Goal: Information Seeking & Learning: Learn about a topic

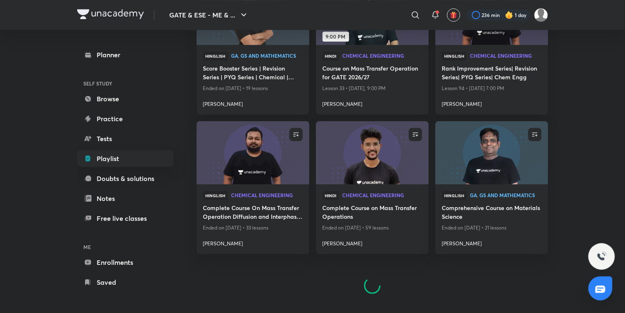
scroll to position [667, 0]
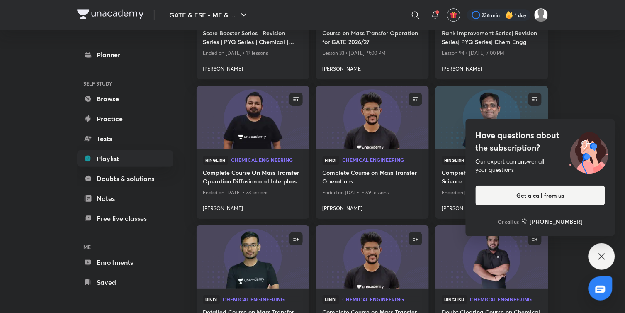
click at [603, 256] on icon at bounding box center [602, 256] width 6 height 6
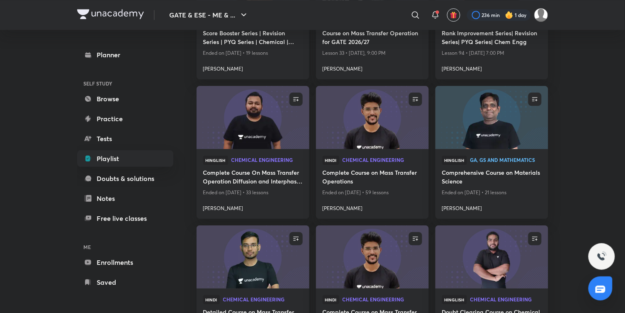
drag, startPoint x: 598, startPoint y: 135, endPoint x: 594, endPoint y: 103, distance: 32.1
click at [594, 103] on div "GATE & ESE - ME & ... ​ 236 min 1 day Planner SELF STUDY Browse Practice Tests …" at bounding box center [312, 4] width 625 height 1342
drag, startPoint x: 603, startPoint y: 137, endPoint x: 597, endPoint y: 94, distance: 43.6
click at [597, 94] on div "GATE & ESE - ME & ... ​ 236 min 1 day Planner SELF STUDY Browse Practice Tests …" at bounding box center [312, 4] width 625 height 1342
drag, startPoint x: 602, startPoint y: 136, endPoint x: 603, endPoint y: 85, distance: 51.1
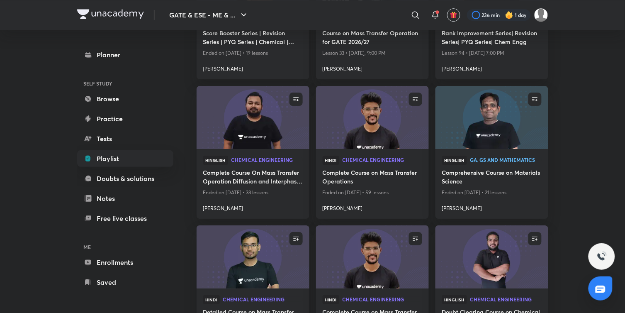
click at [603, 85] on div "GATE & ESE - ME & ... ​ 236 min 1 day Planner SELF STUDY Browse Practice Tests …" at bounding box center [312, 4] width 625 height 1342
drag, startPoint x: 608, startPoint y: 130, endPoint x: 598, endPoint y: 81, distance: 49.7
click at [598, 81] on div "GATE & ESE - ME & ... ​ 236 min 1 day Planner SELF STUDY Browse Practice Tests …" at bounding box center [312, 4] width 625 height 1342
drag, startPoint x: 607, startPoint y: 140, endPoint x: 585, endPoint y: 63, distance: 80.3
click at [585, 64] on div "GATE & ESE - ME & ... ​ 236 min 1 day Planner SELF STUDY Browse Practice Tests …" at bounding box center [312, 4] width 625 height 1342
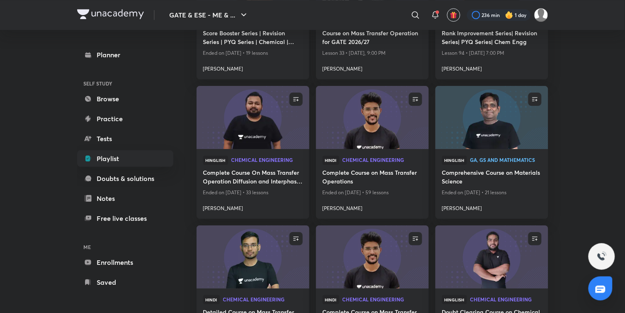
drag, startPoint x: 581, startPoint y: 131, endPoint x: 595, endPoint y: 92, distance: 41.1
click at [595, 92] on div "GATE & ESE - ME & ... ​ 236 min 1 day Planner SELF STUDY Browse Practice Tests …" at bounding box center [312, 4] width 625 height 1342
drag, startPoint x: 586, startPoint y: 138, endPoint x: 587, endPoint y: 101, distance: 36.9
click at [587, 101] on div "GATE & ESE - ME & ... ​ 236 min 1 day Planner SELF STUDY Browse Practice Tests …" at bounding box center [312, 4] width 625 height 1342
drag, startPoint x: 588, startPoint y: 136, endPoint x: 586, endPoint y: 69, distance: 66.8
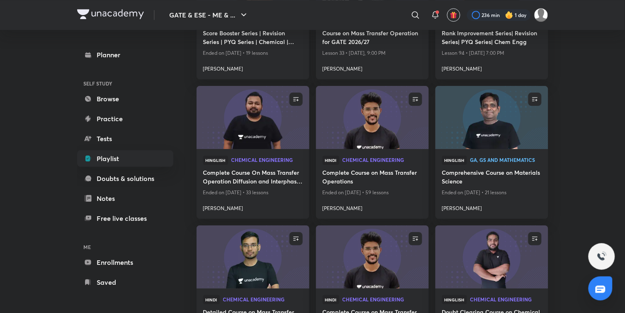
click at [586, 69] on div "GATE & ESE - ME & ... ​ 236 min 1 day Planner SELF STUDY Browse Practice Tests …" at bounding box center [312, 4] width 625 height 1342
drag, startPoint x: 590, startPoint y: 135, endPoint x: 593, endPoint y: 83, distance: 52.4
click at [593, 83] on div "GATE & ESE - ME & ... ​ 236 min 1 day Planner SELF STUDY Browse Practice Tests …" at bounding box center [312, 4] width 625 height 1342
drag, startPoint x: 588, startPoint y: 133, endPoint x: 586, endPoint y: 81, distance: 51.5
click at [586, 81] on div "GATE & ESE - ME & ... ​ 236 min 1 day Planner SELF STUDY Browse Practice Tests …" at bounding box center [312, 4] width 625 height 1342
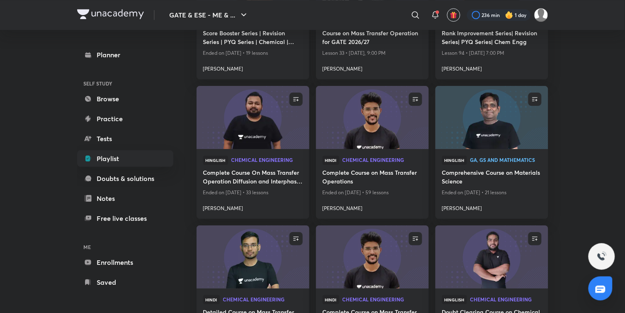
drag, startPoint x: 585, startPoint y: 134, endPoint x: 585, endPoint y: 99, distance: 34.9
click at [585, 99] on div "GATE & ESE - ME & ... ​ 236 min 1 day Planner SELF STUDY Browse Practice Tests …" at bounding box center [312, 4] width 625 height 1342
drag, startPoint x: 585, startPoint y: 135, endPoint x: 587, endPoint y: 97, distance: 38.6
click at [587, 97] on div "GATE & ESE - ME & ... ​ 236 min 1 day Planner SELF STUDY Browse Practice Tests …" at bounding box center [312, 4] width 625 height 1342
drag, startPoint x: 590, startPoint y: 138, endPoint x: 586, endPoint y: 98, distance: 40.5
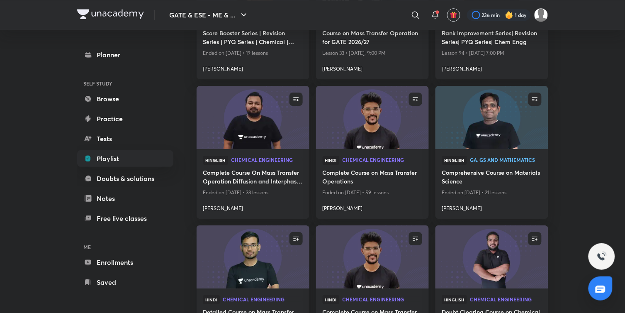
click at [586, 98] on div "GATE & ESE - ME & ... ​ 236 min 1 day Planner SELF STUDY Browse Practice Tests …" at bounding box center [312, 4] width 625 height 1342
drag, startPoint x: 588, startPoint y: 139, endPoint x: 584, endPoint y: 98, distance: 40.9
click at [584, 98] on div "GATE & ESE - ME & ... ​ 236 min 1 day Planner SELF STUDY Browse Practice Tests …" at bounding box center [312, 4] width 625 height 1342
drag, startPoint x: 586, startPoint y: 138, endPoint x: 593, endPoint y: 99, distance: 40.0
click at [593, 99] on div "GATE & ESE - ME & ... ​ 236 min 1 day Planner SELF STUDY Browse Practice Tests …" at bounding box center [312, 4] width 625 height 1342
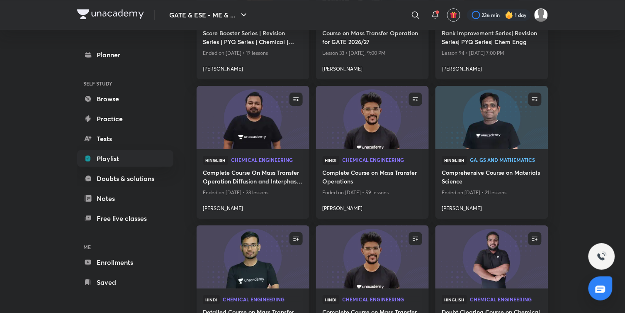
drag, startPoint x: 587, startPoint y: 139, endPoint x: 585, endPoint y: 113, distance: 25.8
click at [585, 113] on div "GATE & ESE - ME & ... ​ 236 min 1 day Planner SELF STUDY Browse Practice Tests …" at bounding box center [312, 4] width 625 height 1342
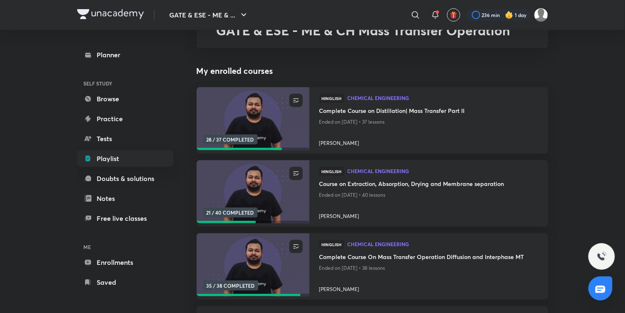
scroll to position [0, 0]
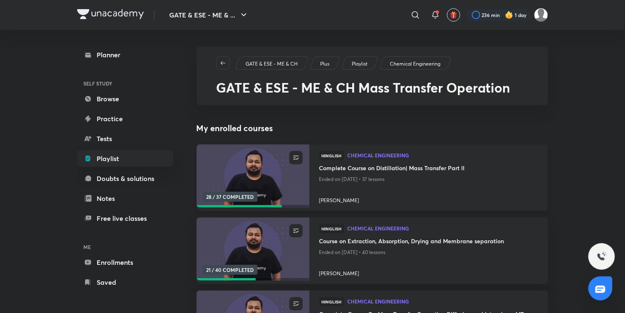
click at [246, 178] on img at bounding box center [252, 176] width 115 height 64
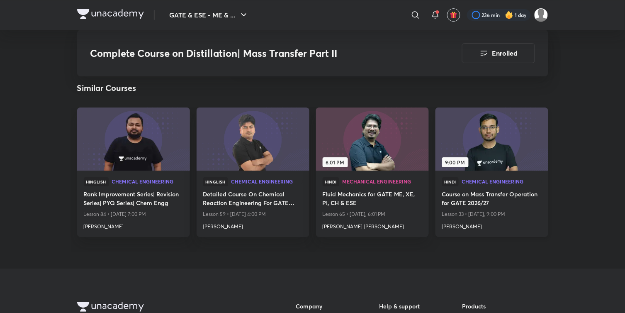
scroll to position [1423, 0]
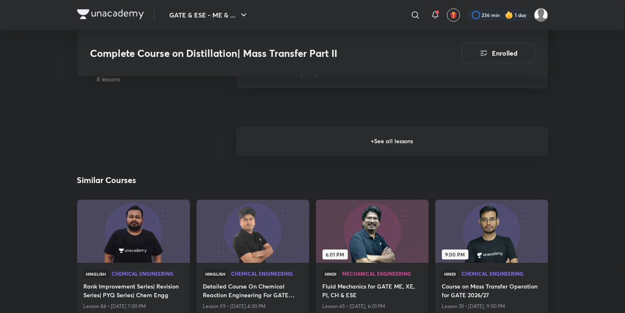
click at [463, 140] on h6 "+ See all lessons" at bounding box center [393, 141] width 312 height 29
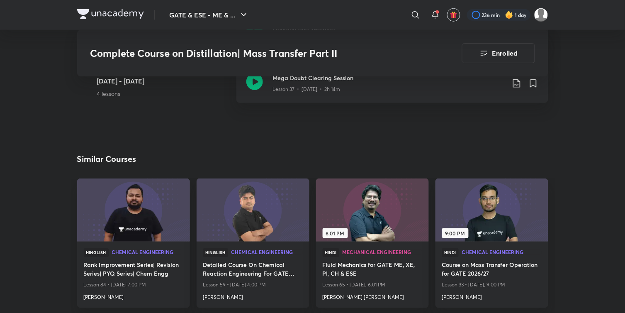
scroll to position [2484, 0]
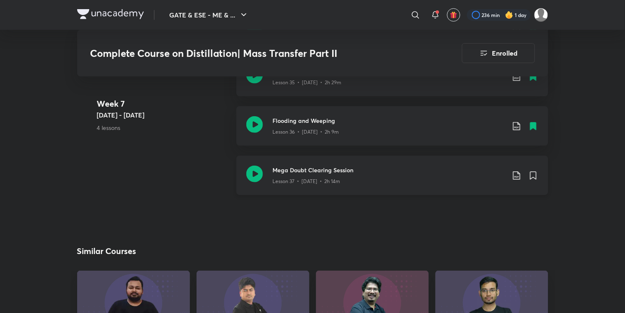
click at [513, 172] on icon at bounding box center [516, 175] width 7 height 8
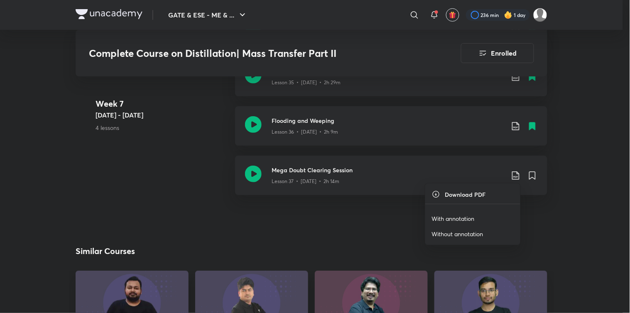
click at [456, 216] on p "With annotation" at bounding box center [453, 218] width 43 height 9
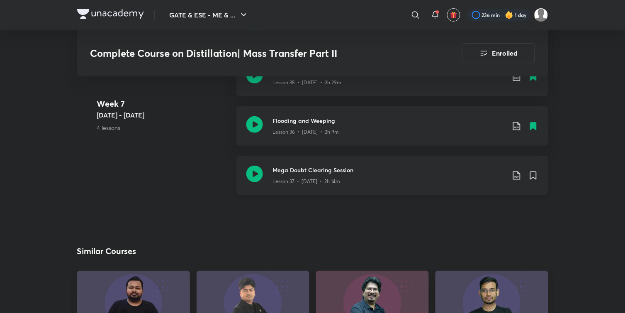
scroll to position [2392, 0]
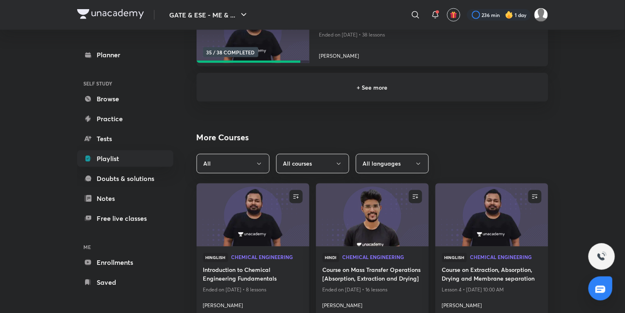
scroll to position [144, 0]
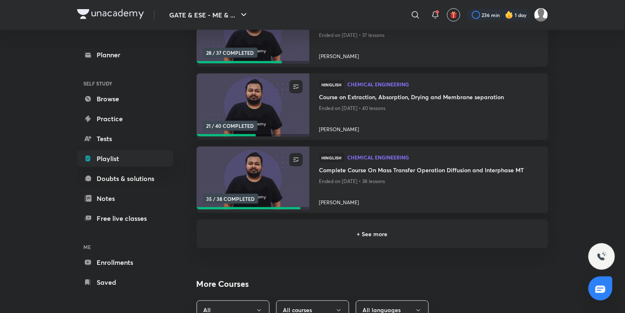
click at [367, 233] on h6 "+ See more" at bounding box center [373, 233] width 332 height 9
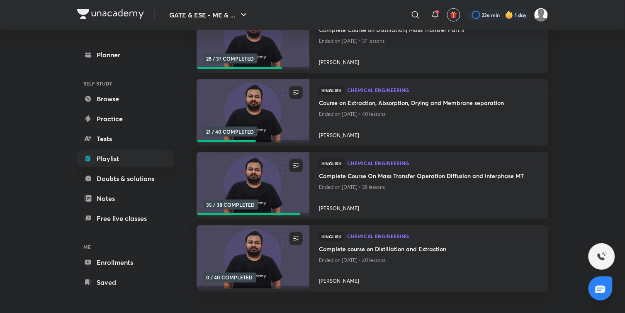
scroll to position [415, 0]
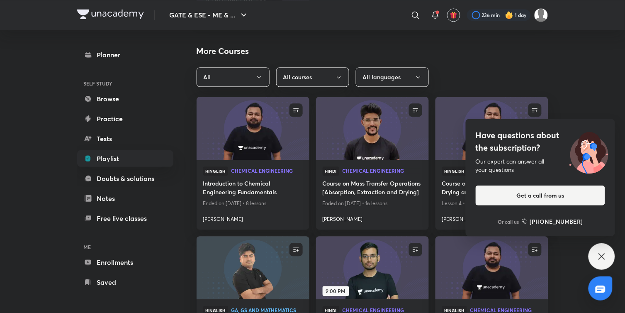
click at [603, 256] on icon at bounding box center [602, 256] width 6 height 6
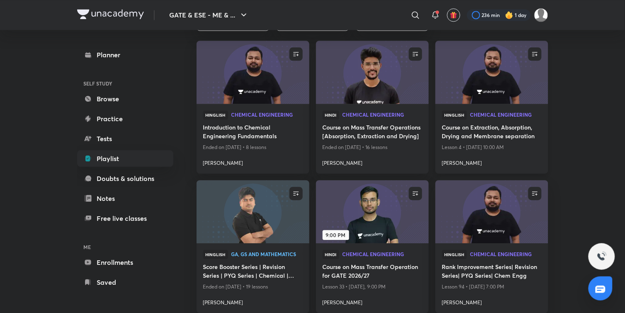
scroll to position [507, 0]
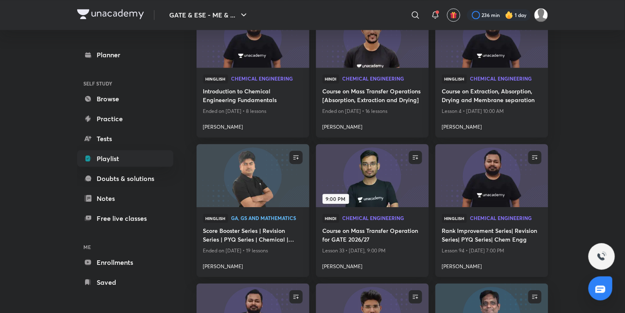
click at [471, 192] on img at bounding box center [491, 176] width 115 height 64
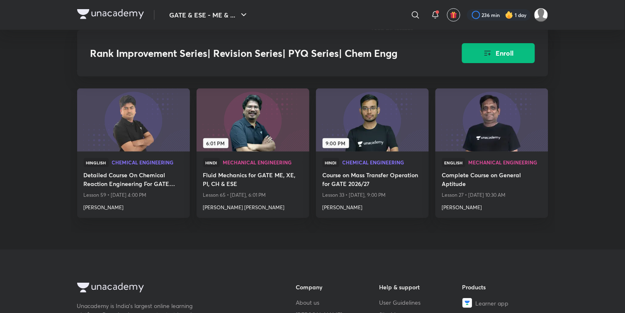
scroll to position [1631, 0]
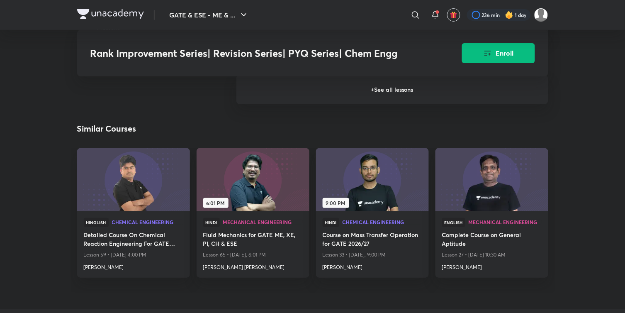
click at [427, 98] on h6 "+ See all lessons" at bounding box center [393, 89] width 312 height 29
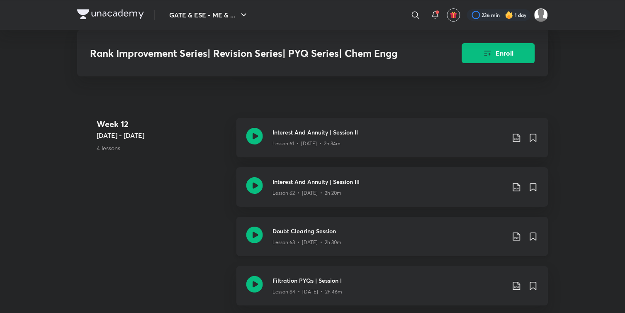
scroll to position [4074, 0]
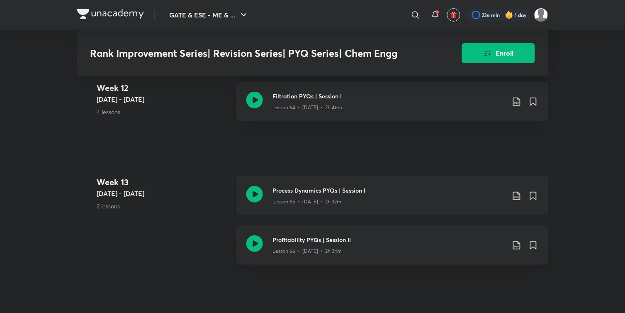
click at [517, 198] on icon at bounding box center [517, 196] width 10 height 10
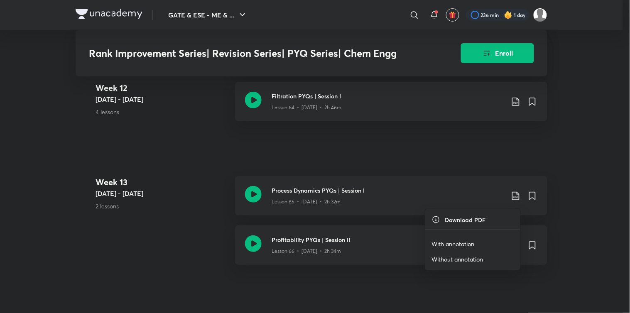
click at [446, 241] on p "With annotation" at bounding box center [453, 243] width 43 height 9
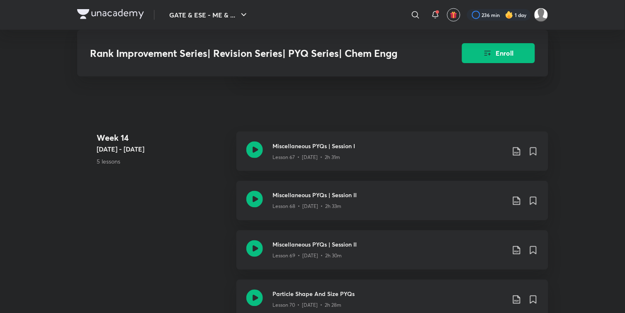
scroll to position [4351, 0]
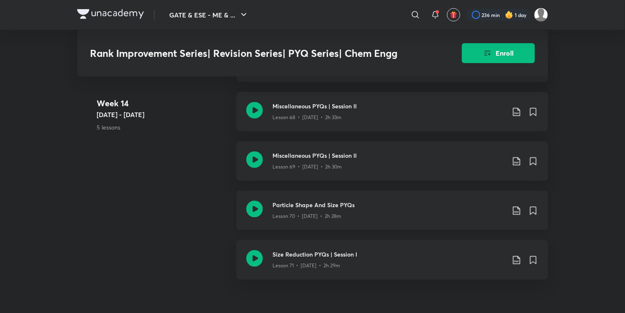
click at [517, 213] on icon at bounding box center [517, 211] width 10 height 10
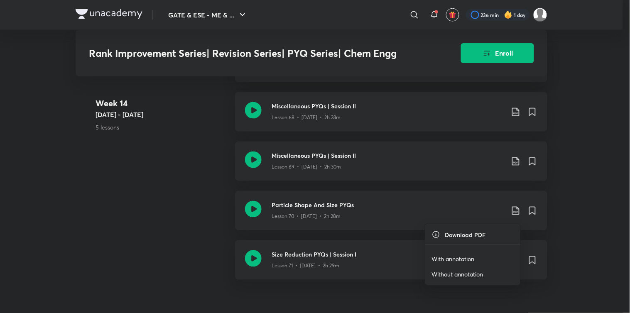
click at [449, 258] on p "With annotation" at bounding box center [453, 258] width 43 height 9
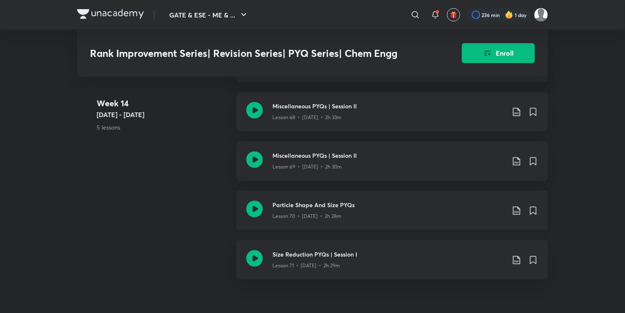
scroll to position [4489, 0]
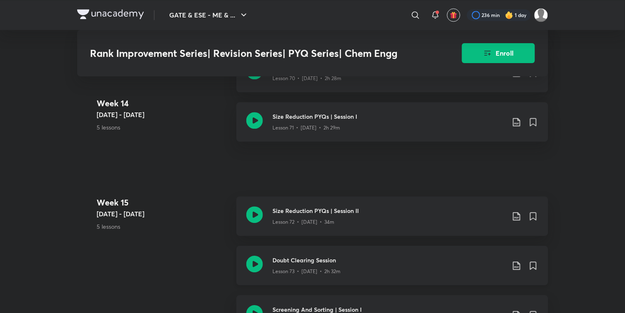
click at [517, 269] on icon at bounding box center [517, 266] width 10 height 10
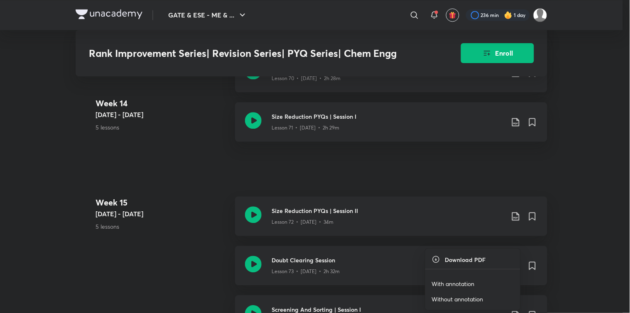
click at [451, 278] on li "With annotation" at bounding box center [472, 283] width 95 height 15
click at [454, 284] on p "With annotation" at bounding box center [453, 283] width 43 height 9
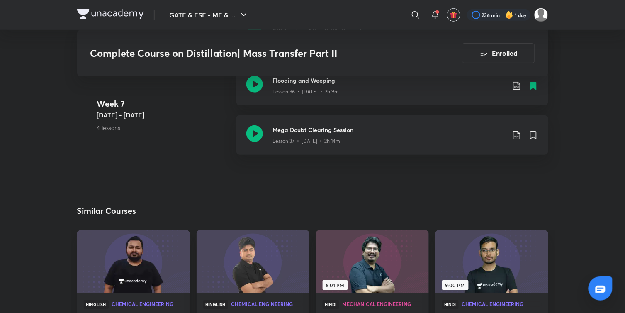
scroll to position [2533, 0]
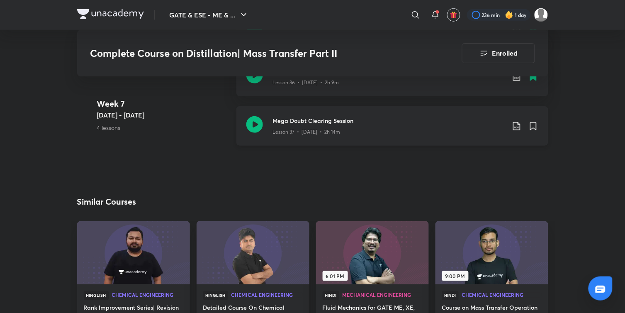
click at [254, 121] on icon at bounding box center [254, 124] width 17 height 17
click at [254, 120] on icon at bounding box center [254, 124] width 17 height 17
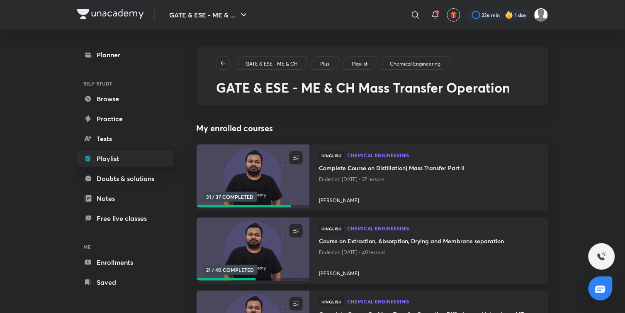
click at [104, 151] on link "Playlist" at bounding box center [125, 158] width 96 height 17
click at [104, 155] on link "Playlist" at bounding box center [125, 158] width 96 height 17
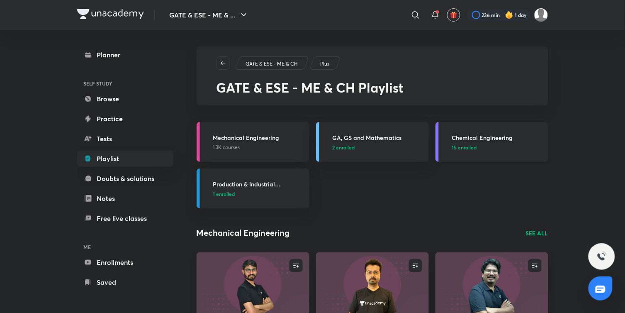
click at [464, 144] on span "15 enrolled" at bounding box center [464, 147] width 25 height 7
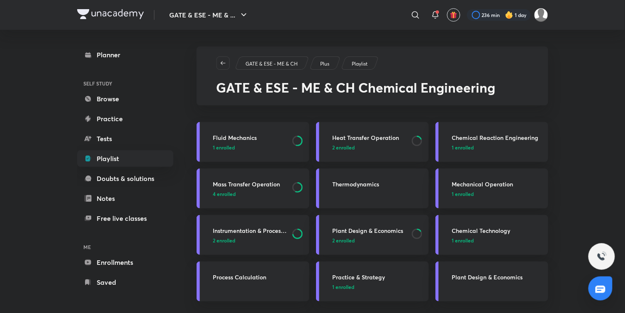
click at [348, 193] on p at bounding box center [378, 193] width 91 height 7
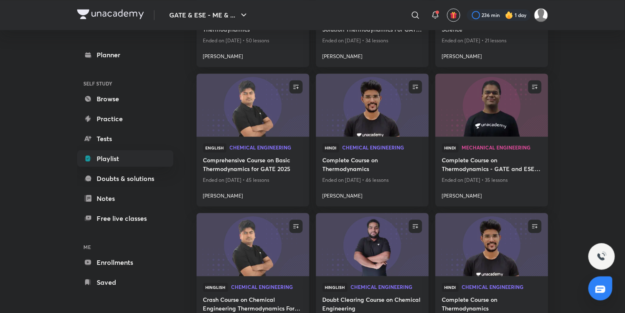
scroll to position [322, 0]
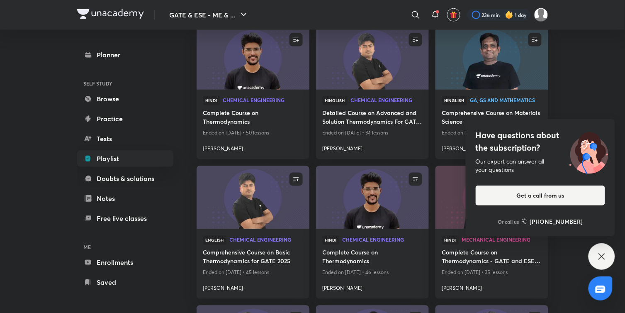
click at [603, 255] on icon at bounding box center [602, 256] width 10 height 10
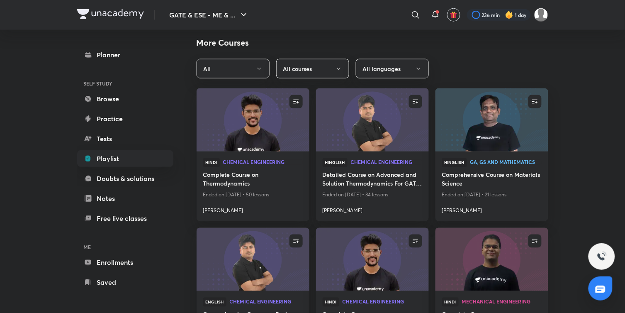
scroll to position [230, 0]
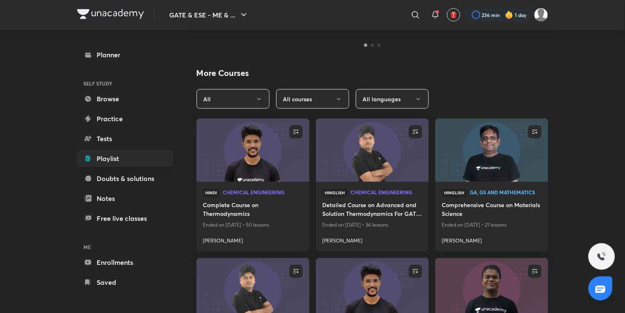
click at [378, 178] on img at bounding box center [372, 150] width 115 height 64
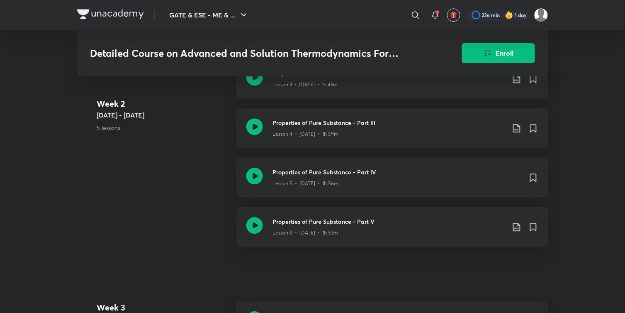
scroll to position [922, 0]
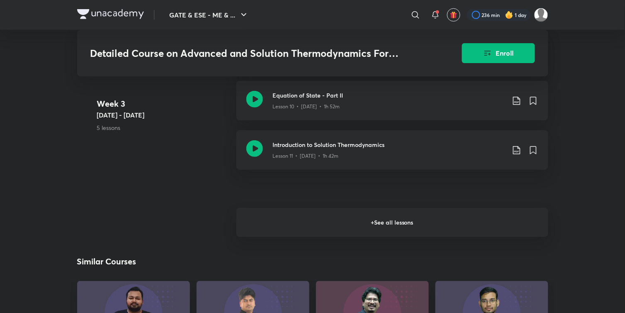
click at [393, 212] on h6 "+ See all lessons" at bounding box center [393, 222] width 312 height 29
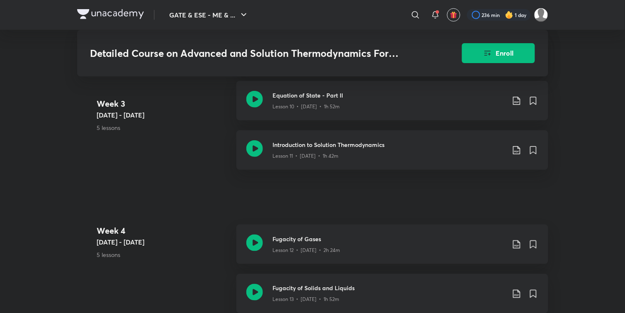
drag, startPoint x: 390, startPoint y: 222, endPoint x: 395, endPoint y: 209, distance: 13.5
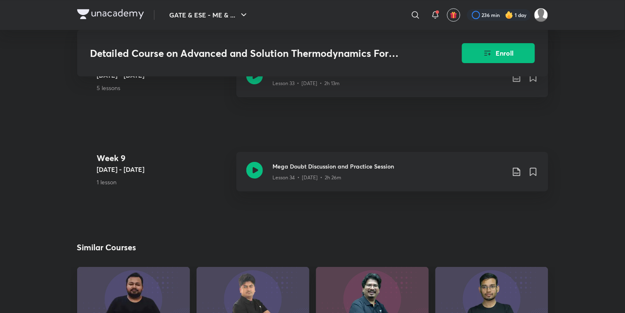
scroll to position [2167, 0]
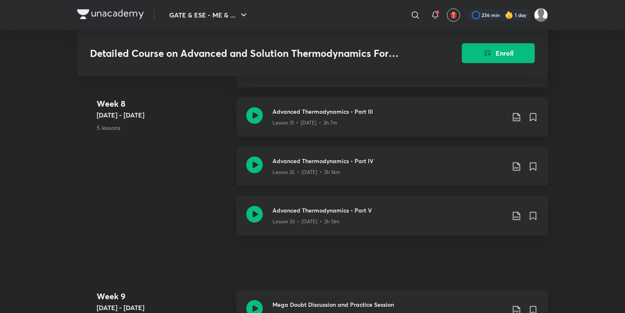
click at [515, 164] on icon at bounding box center [517, 166] width 10 height 10
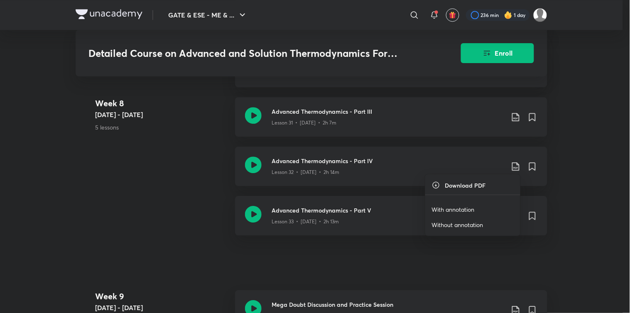
click at [461, 205] on p "With annotation" at bounding box center [453, 209] width 43 height 9
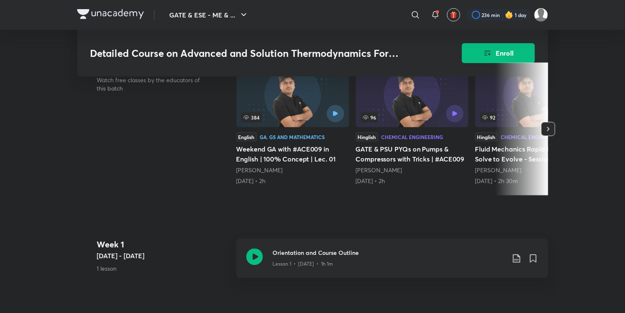
scroll to position [0, 0]
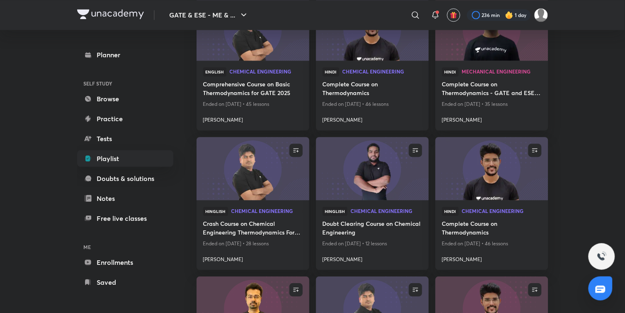
scroll to position [507, 0]
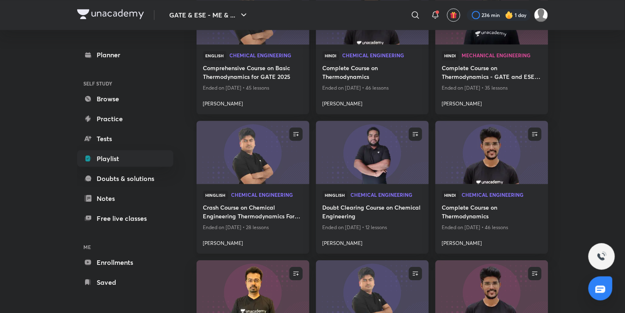
click at [214, 162] on img at bounding box center [252, 152] width 115 height 64
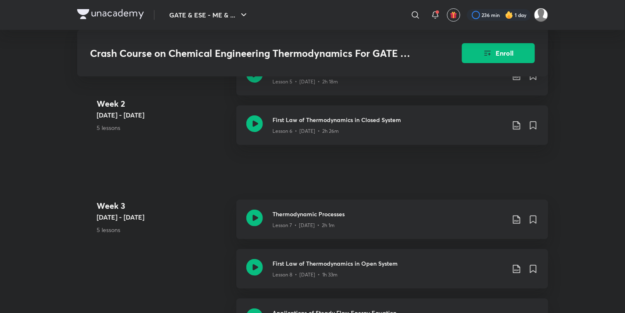
scroll to position [876, 0]
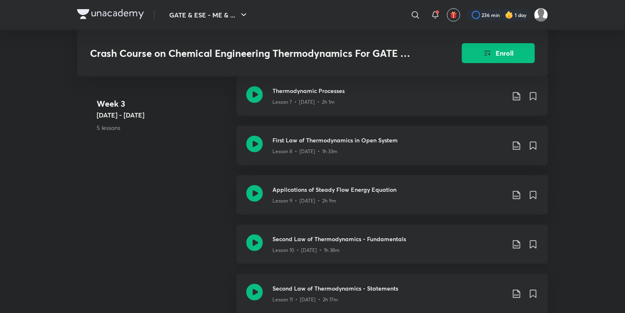
click at [517, 249] on icon at bounding box center [517, 244] width 10 height 10
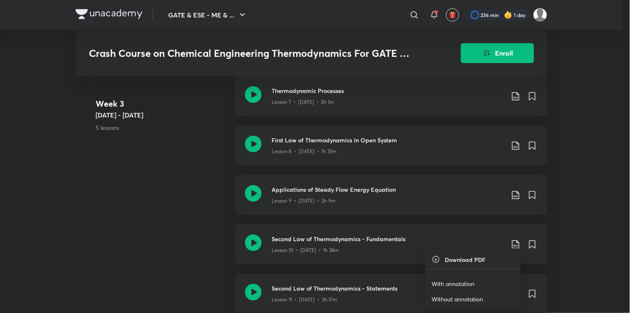
click at [451, 281] on p "With annotation" at bounding box center [453, 283] width 43 height 9
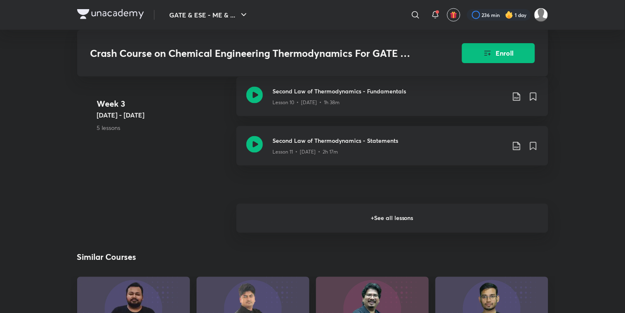
scroll to position [1106, 0]
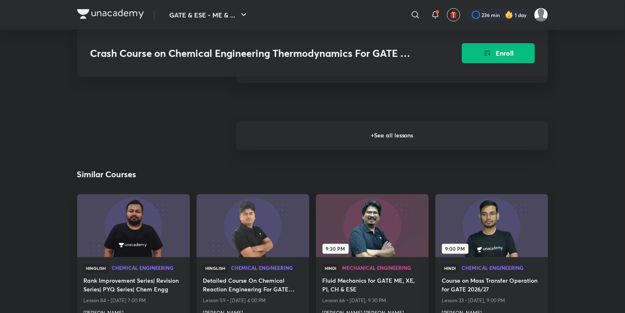
click at [348, 140] on h6 "+ See all lessons" at bounding box center [393, 135] width 312 height 29
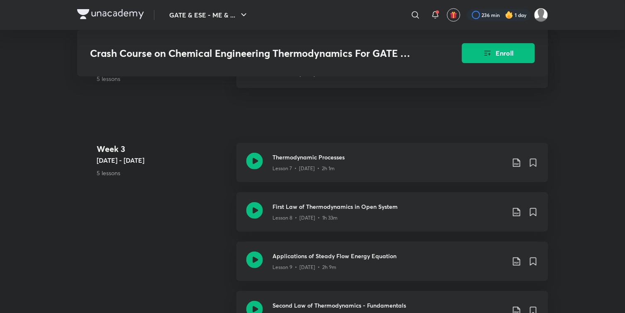
scroll to position [783, 0]
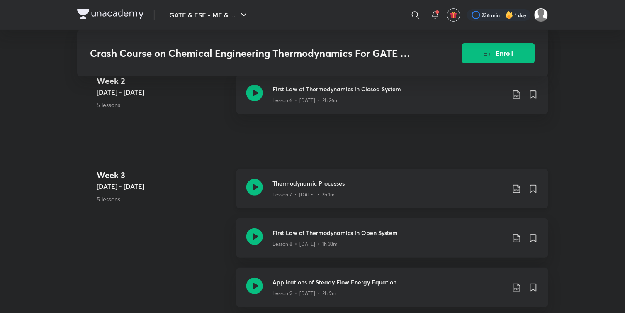
click at [514, 191] on icon at bounding box center [517, 189] width 10 height 10
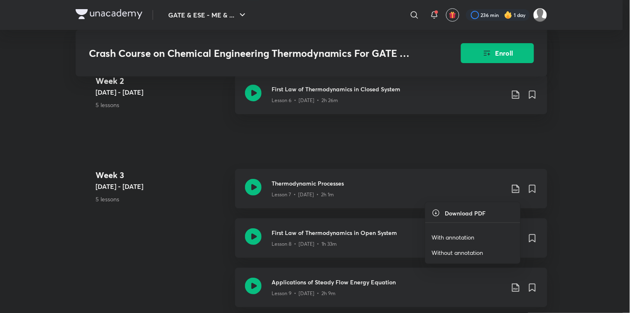
click at [461, 237] on p "With annotation" at bounding box center [453, 237] width 43 height 9
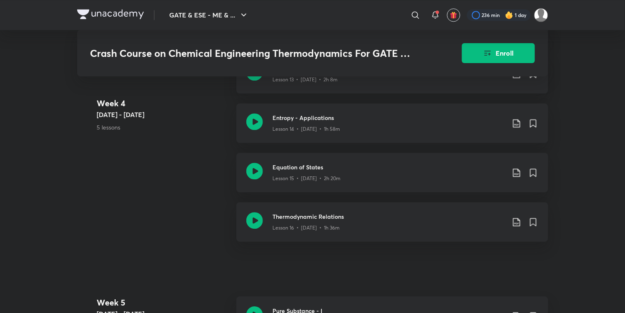
scroll to position [1245, 0]
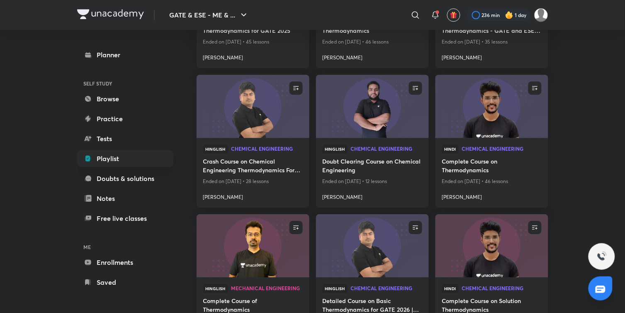
scroll to position [645, 0]
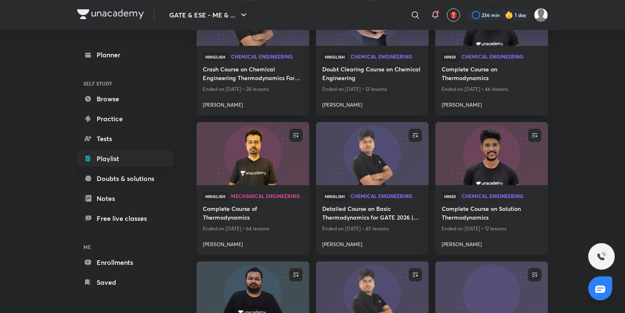
click at [368, 183] on img at bounding box center [372, 154] width 115 height 64
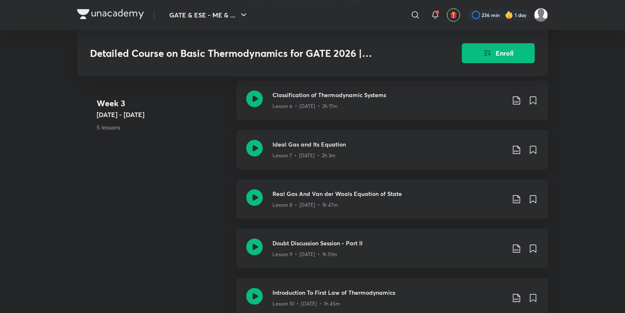
scroll to position [922, 0]
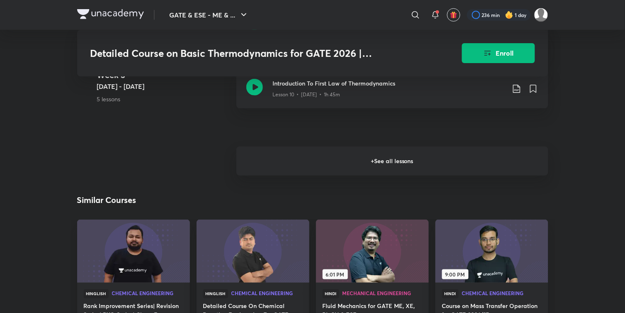
click at [422, 156] on h6 "+ See all lessons" at bounding box center [393, 160] width 312 height 29
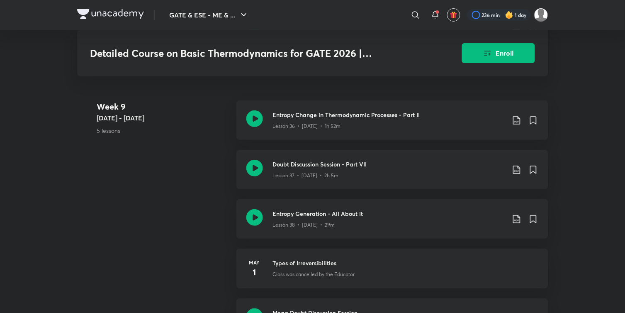
scroll to position [2397, 0]
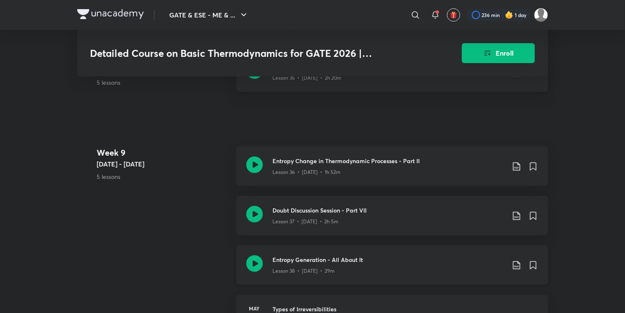
click at [517, 264] on icon at bounding box center [517, 265] width 10 height 10
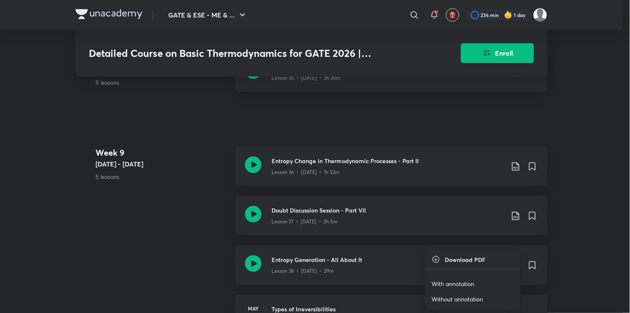
click at [468, 283] on p "With annotation" at bounding box center [453, 283] width 43 height 9
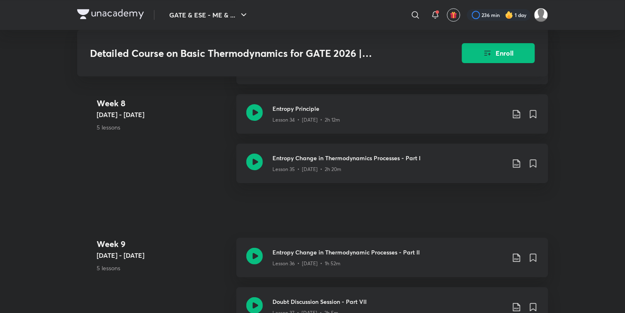
scroll to position [2305, 0]
click at [517, 163] on icon at bounding box center [517, 164] width 10 height 10
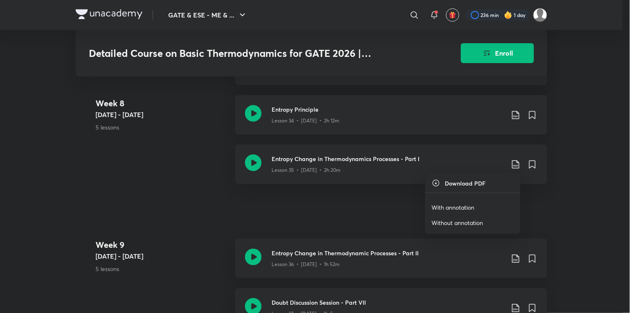
click at [460, 205] on p "With annotation" at bounding box center [453, 207] width 43 height 9
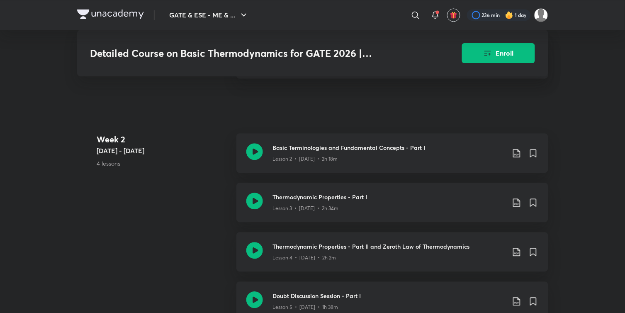
scroll to position [507, 0]
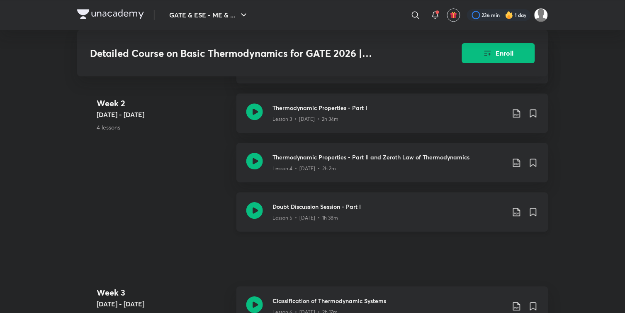
click at [514, 211] on icon at bounding box center [517, 212] width 10 height 10
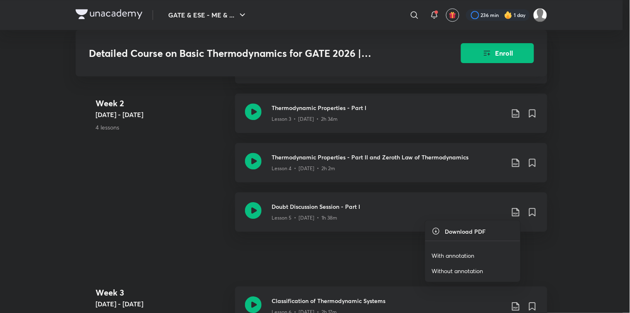
click at [456, 253] on p "With annotation" at bounding box center [453, 255] width 43 height 9
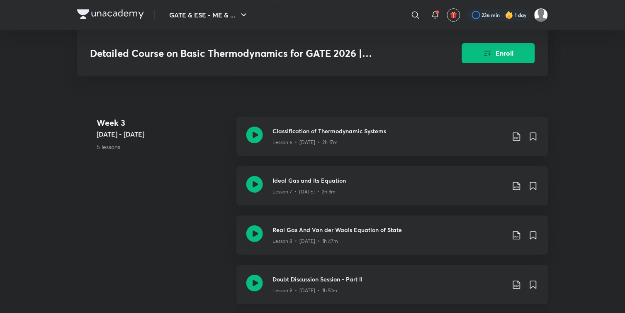
scroll to position [737, 0]
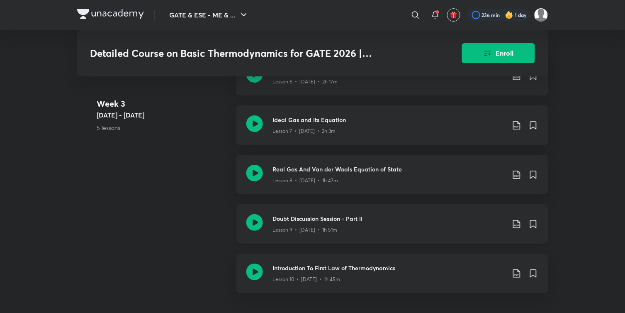
click at [254, 221] on icon at bounding box center [254, 222] width 17 height 17
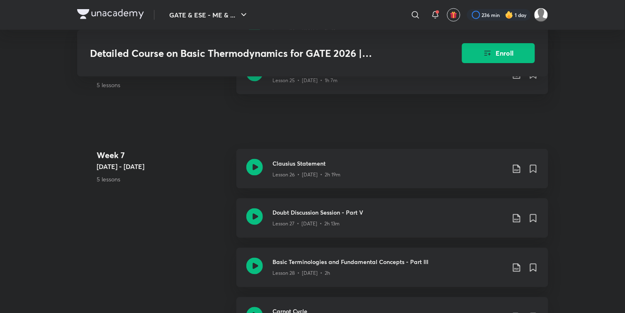
scroll to position [1890, 0]
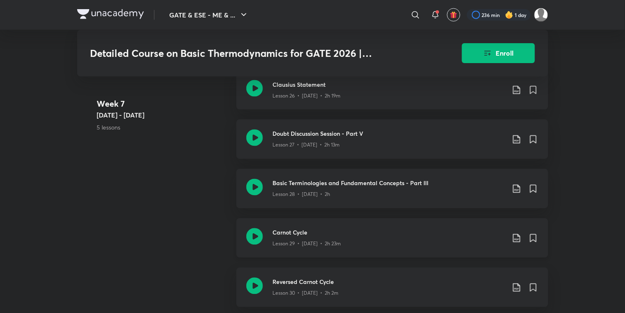
click at [517, 233] on icon at bounding box center [517, 238] width 10 height 10
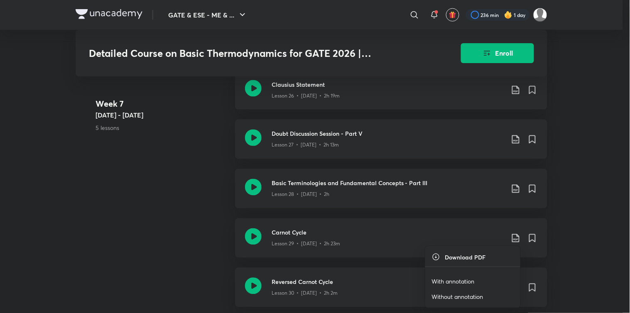
click at [455, 278] on p "With annotation" at bounding box center [453, 281] width 43 height 9
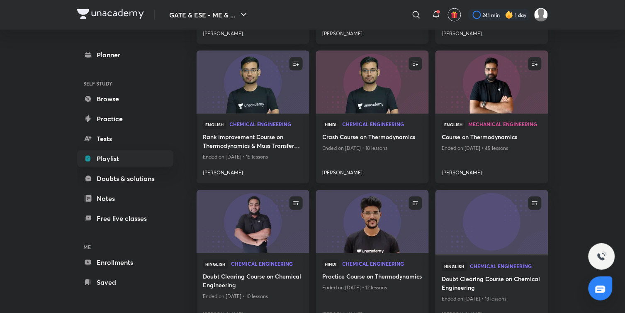
scroll to position [1239, 0]
